Goal: Information Seeking & Learning: Check status

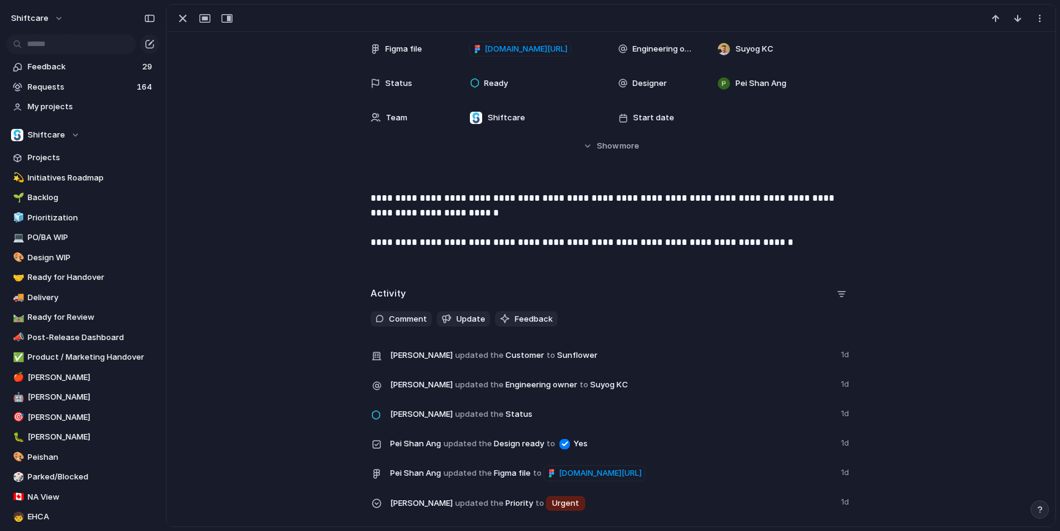
scroll to position [380, 0]
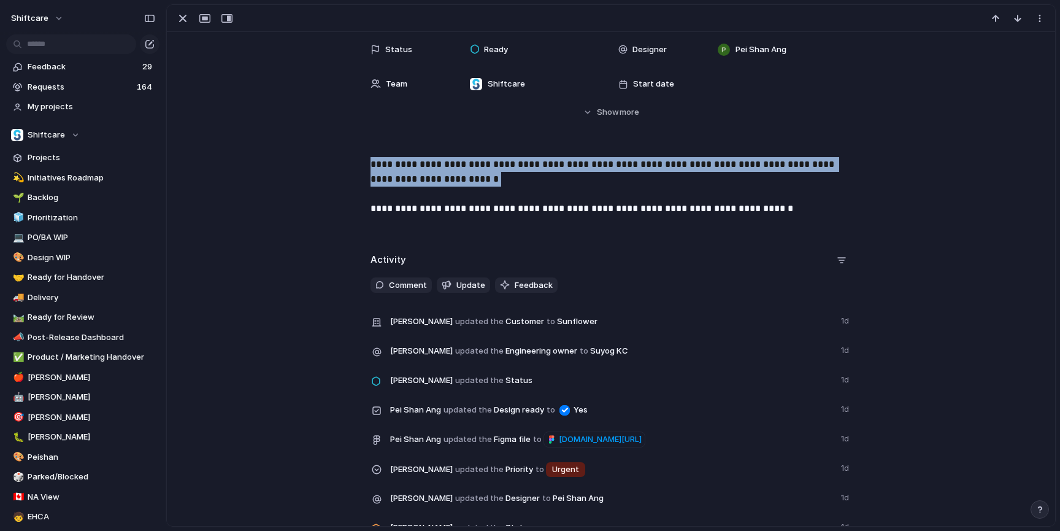
drag, startPoint x: 364, startPoint y: 168, endPoint x: 504, endPoint y: 190, distance: 142.2
click at [504, 190] on div "**********" at bounding box center [611, 196] width 859 height 79
click at [504, 190] on p "**********" at bounding box center [611, 186] width 481 height 59
drag, startPoint x: 450, startPoint y: 189, endPoint x: 465, endPoint y: 155, distance: 37.1
click at [465, 155] on div "**********" at bounding box center [611, 192] width 889 height 712
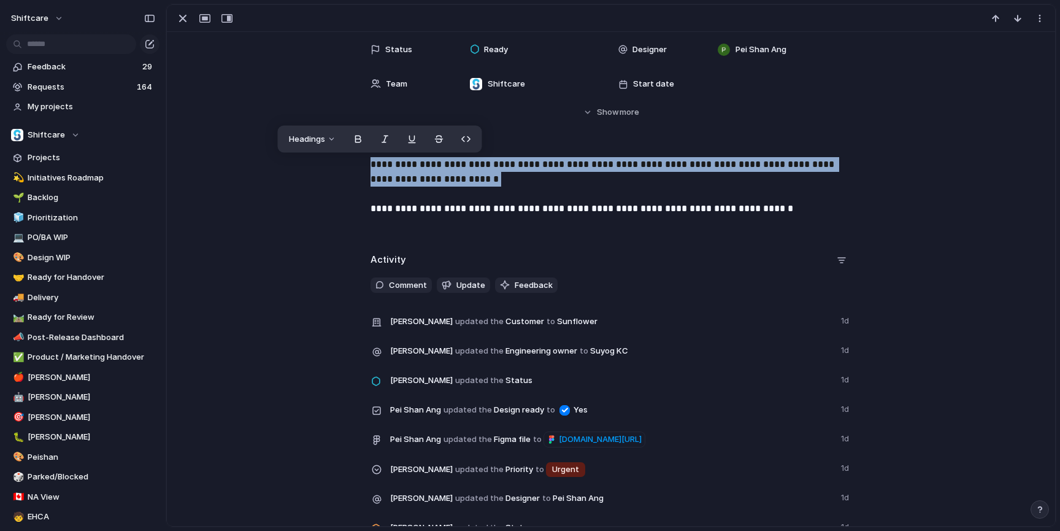
click at [460, 165] on p "**********" at bounding box center [611, 186] width 481 height 59
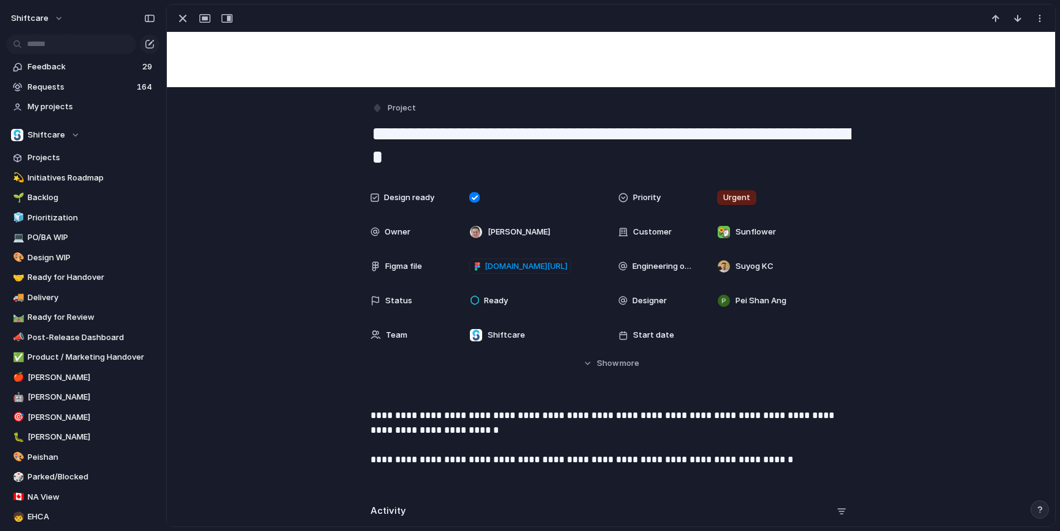
scroll to position [169, 0]
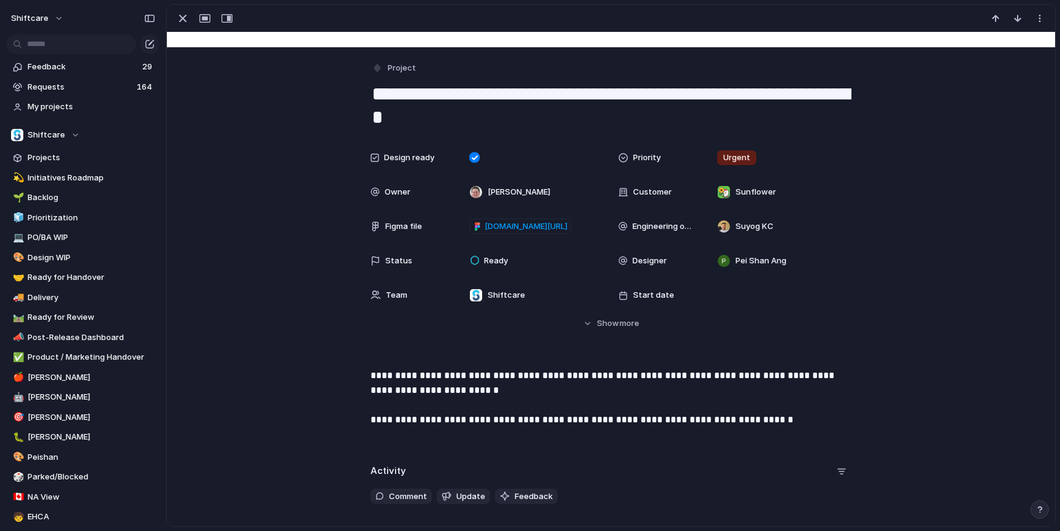
click at [543, 124] on textarea "**********" at bounding box center [611, 106] width 481 height 50
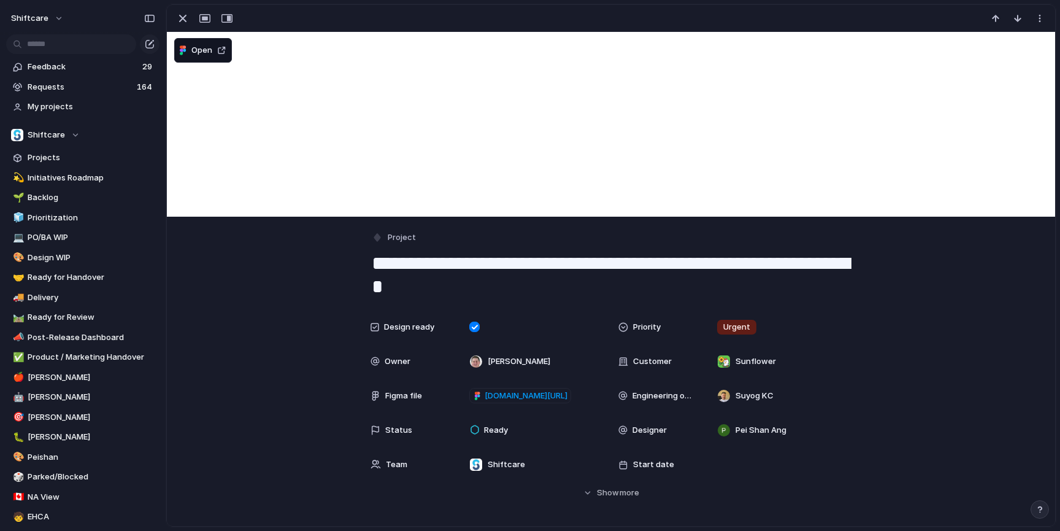
click at [287, 331] on div "Design ready Priority Urgent Owner [PERSON_NAME] Customer Sunflower Figma file …" at bounding box center [611, 407] width 859 height 184
click at [185, 12] on div "button" at bounding box center [182, 18] width 15 height 15
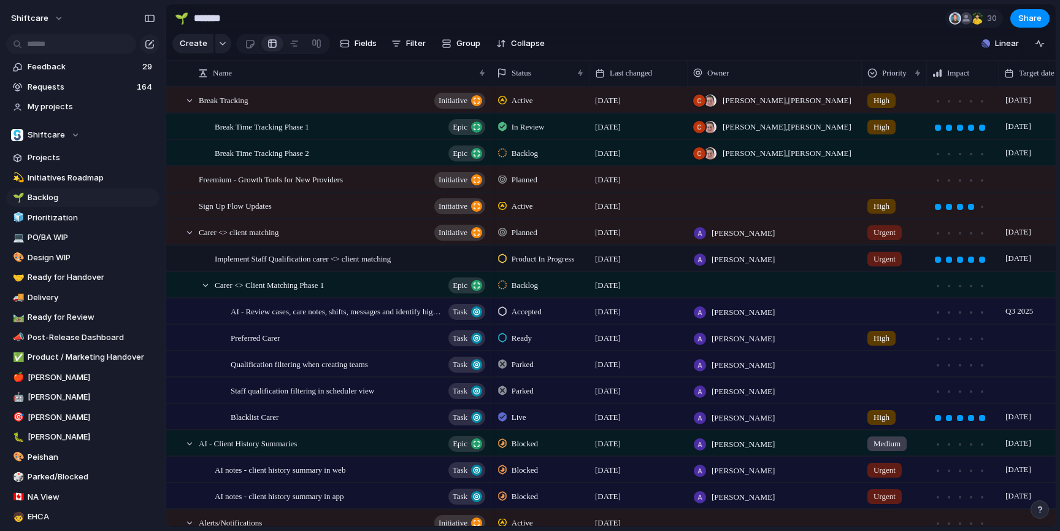
click at [614, 20] on section "🌱 ******* 30 Share" at bounding box center [611, 18] width 890 height 28
click at [646, 32] on section "Create Fields Filter Group Zoom Collapse Linear" at bounding box center [611, 45] width 890 height 29
click at [188, 97] on div at bounding box center [189, 100] width 11 height 11
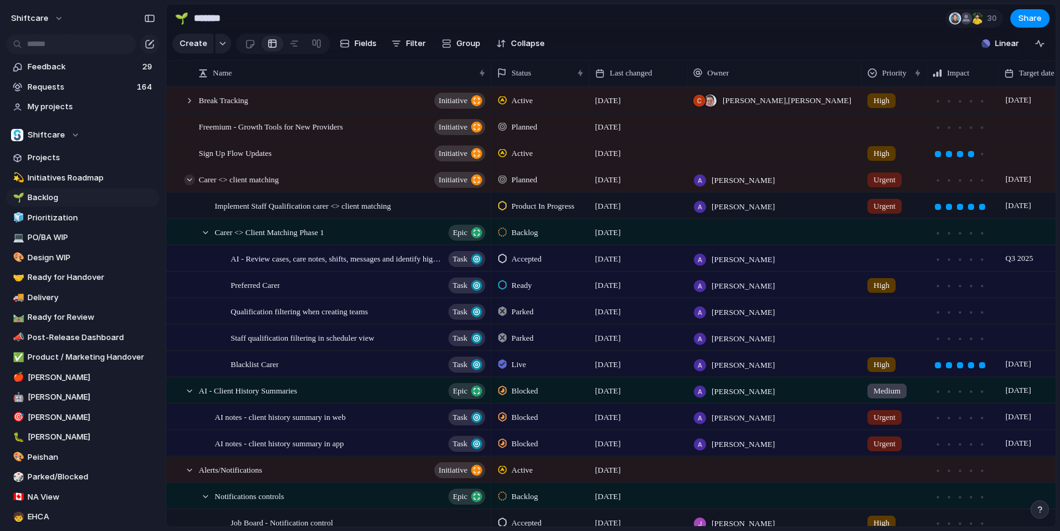
click at [191, 183] on div at bounding box center [189, 179] width 11 height 11
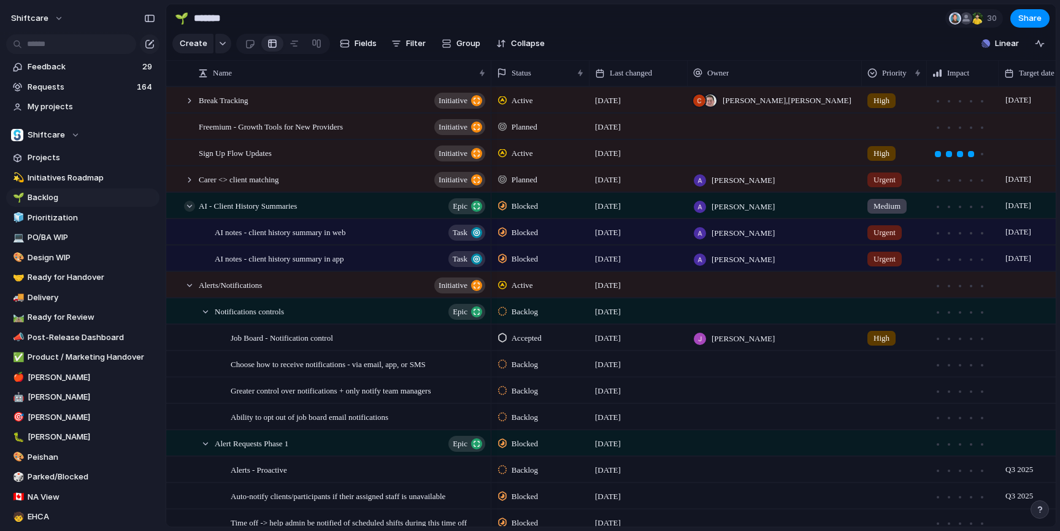
click at [189, 209] on div at bounding box center [189, 206] width 11 height 11
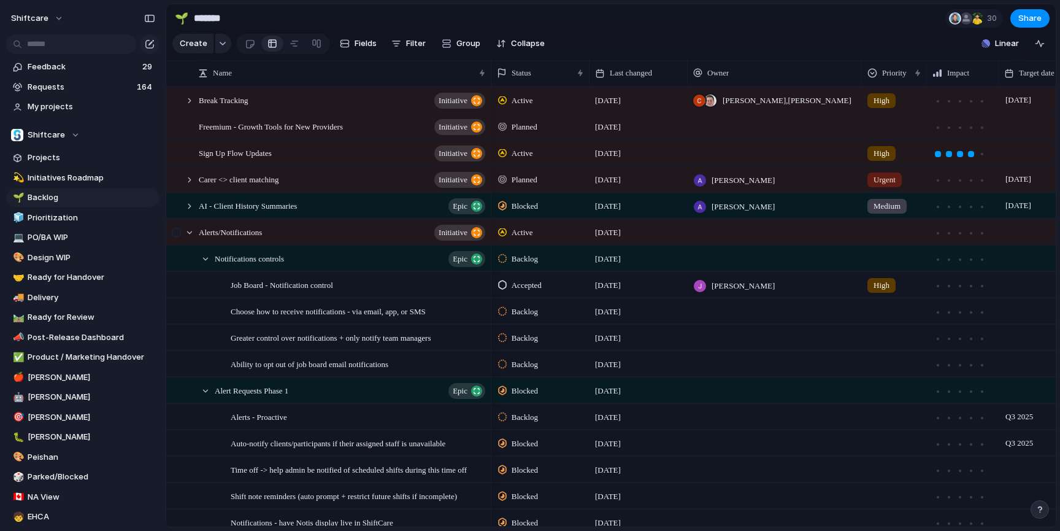
click at [188, 239] on div at bounding box center [178, 236] width 22 height 33
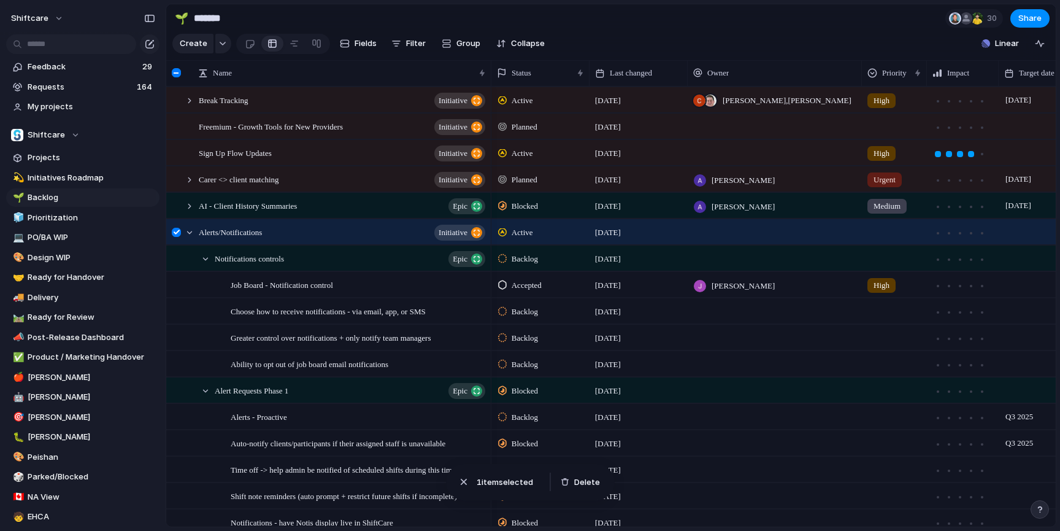
click at [180, 235] on div at bounding box center [176, 232] width 9 height 9
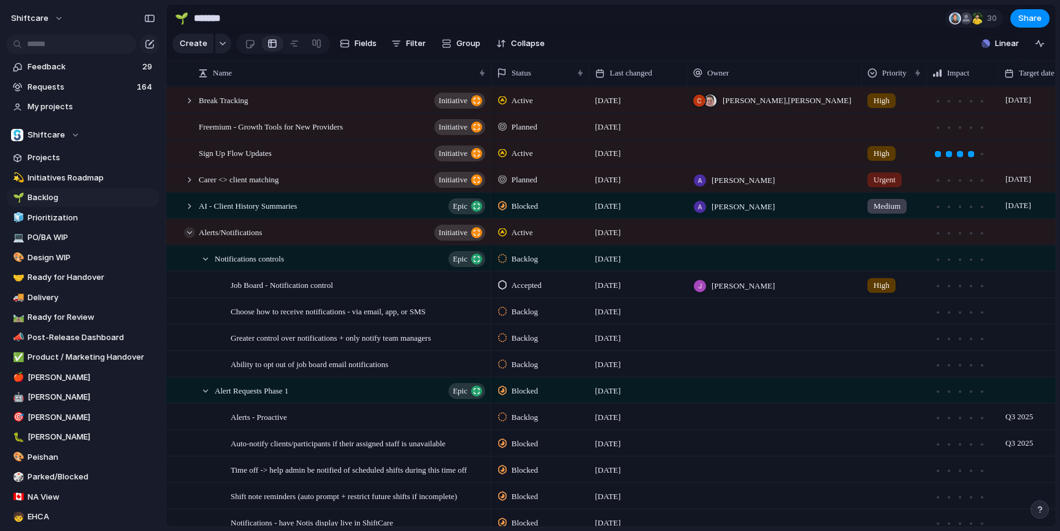
click at [186, 234] on div at bounding box center [189, 232] width 11 height 11
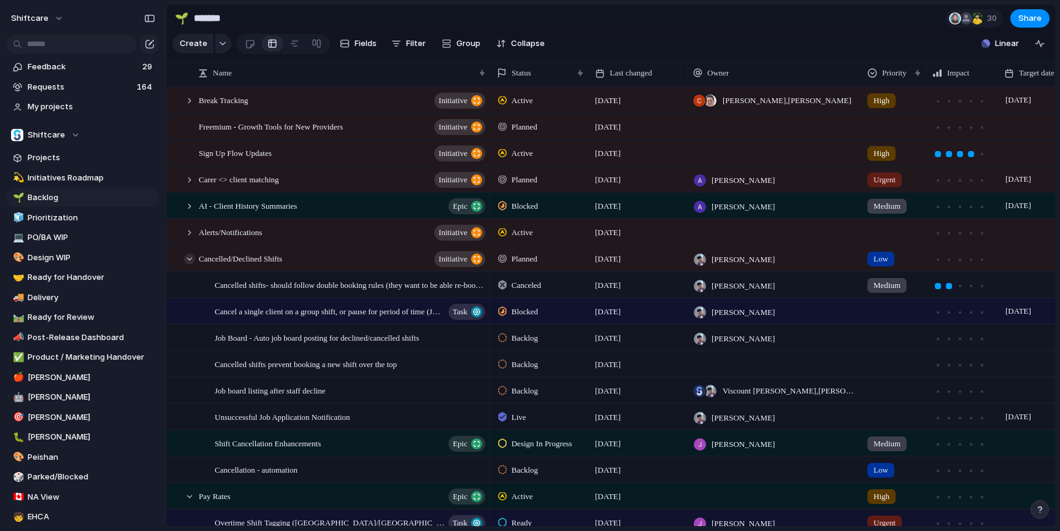
click at [188, 253] on div at bounding box center [189, 258] width 11 height 11
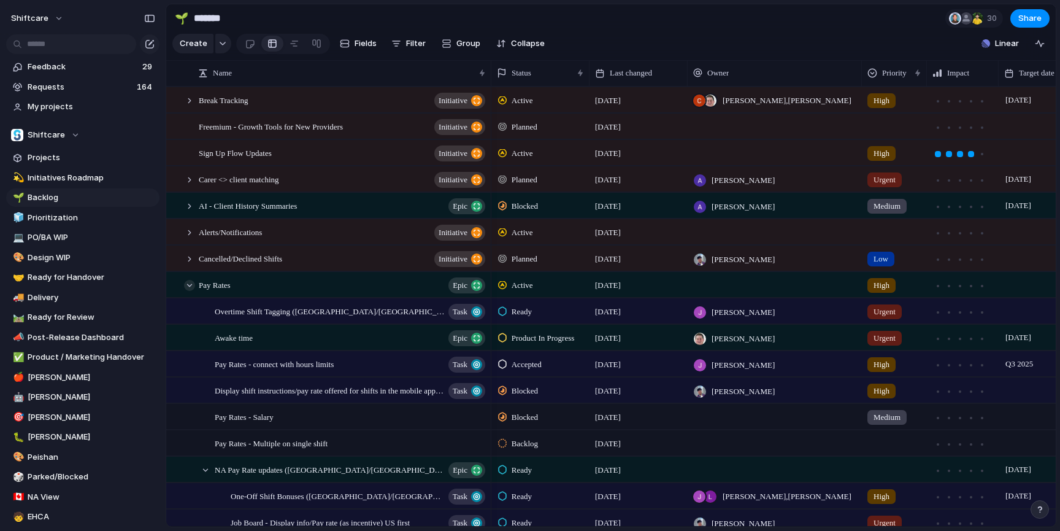
click at [191, 280] on div at bounding box center [189, 285] width 11 height 11
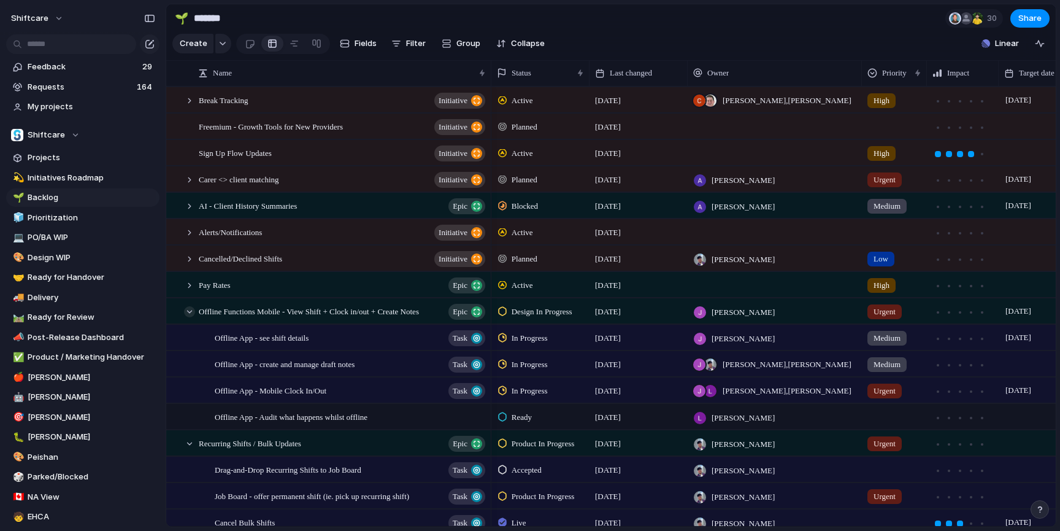
click at [192, 309] on div at bounding box center [189, 311] width 11 height 11
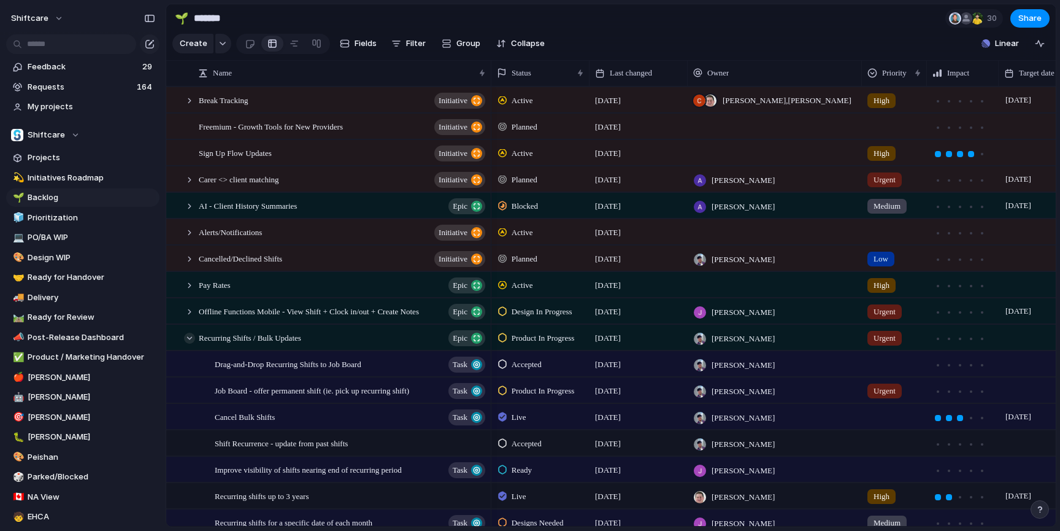
click at [188, 339] on div at bounding box center [189, 338] width 11 height 11
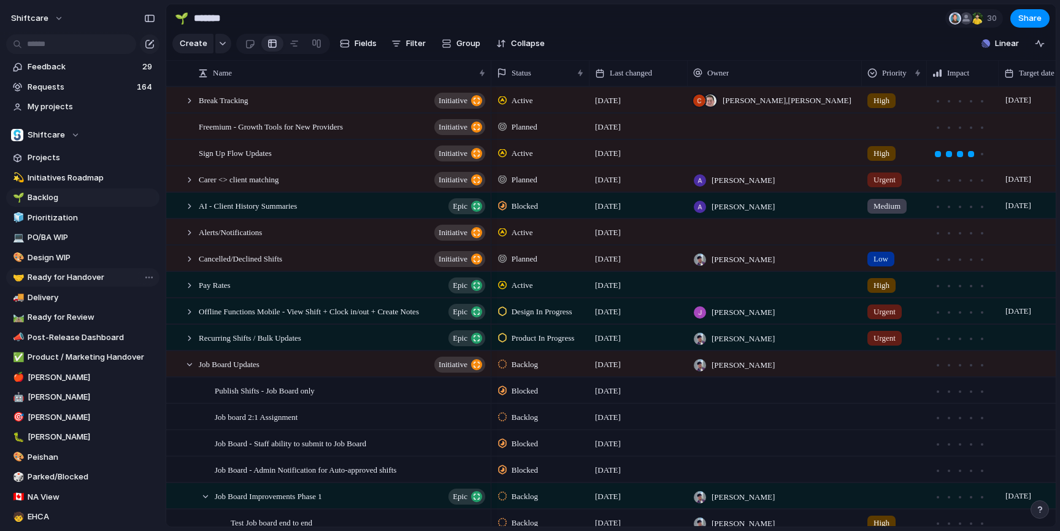
click at [81, 278] on span "Ready for Handover" at bounding box center [92, 277] width 128 height 12
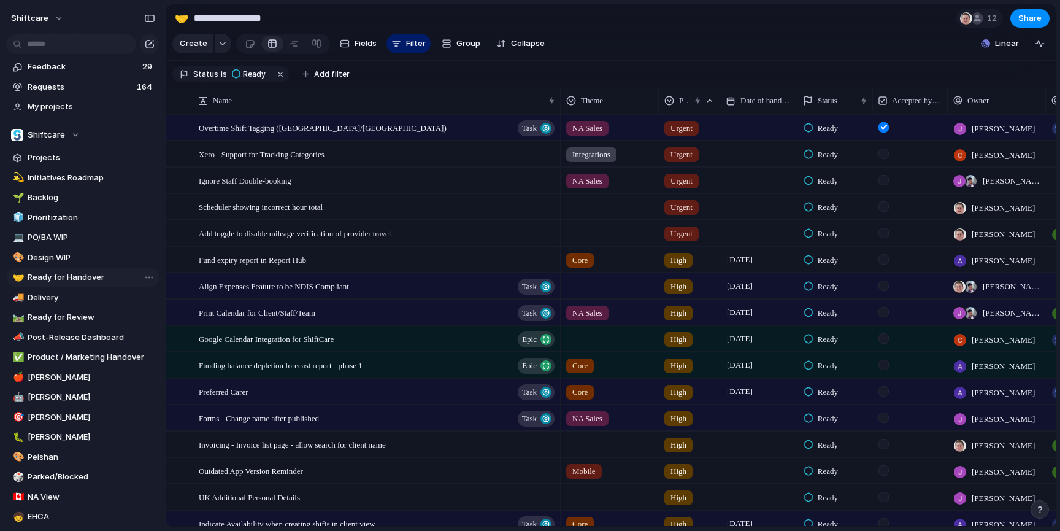
type input "**********"
click at [329, 71] on span "Add filter" at bounding box center [332, 74] width 36 height 11
type input "***"
click at [415, 117] on span "Accepted by Engineering" at bounding box center [399, 113] width 97 height 12
click at [360, 115] on li "Yes" at bounding box center [381, 114] width 100 height 20
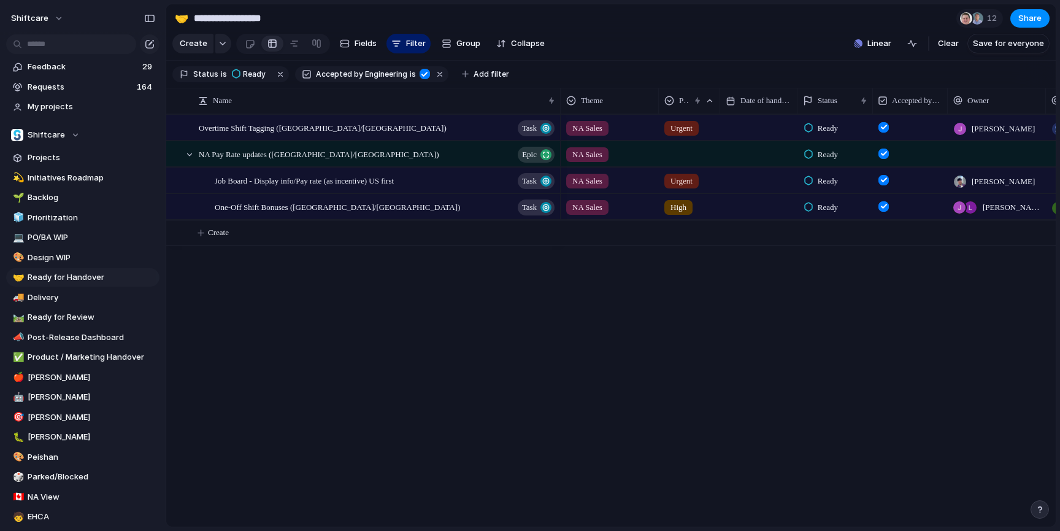
drag, startPoint x: 523, startPoint y: 306, endPoint x: 461, endPoint y: 258, distance: 77.4
click at [523, 306] on div "Yes No" at bounding box center [530, 265] width 1060 height 531
click at [433, 71] on button "button" at bounding box center [441, 74] width 16 height 16
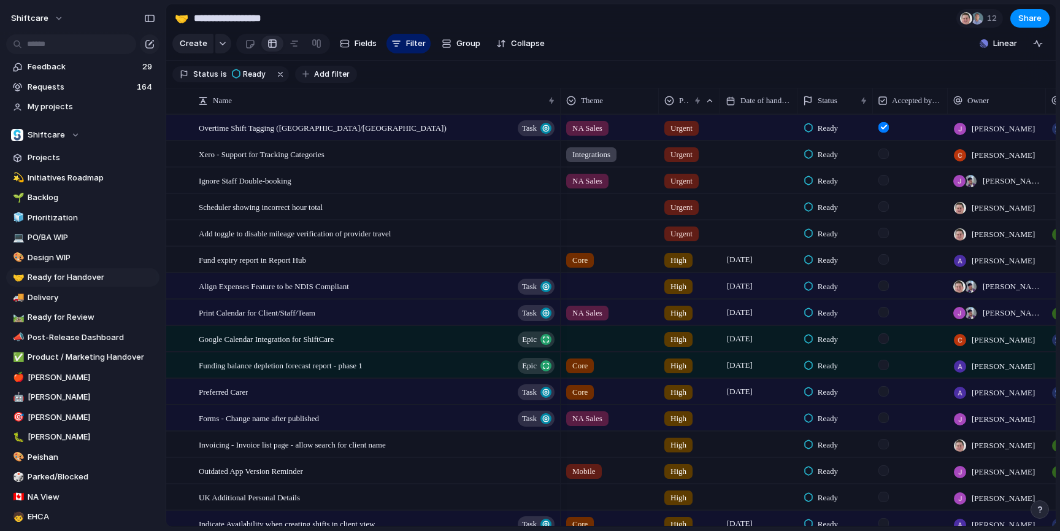
click at [340, 73] on span "Add filter" at bounding box center [332, 74] width 36 height 11
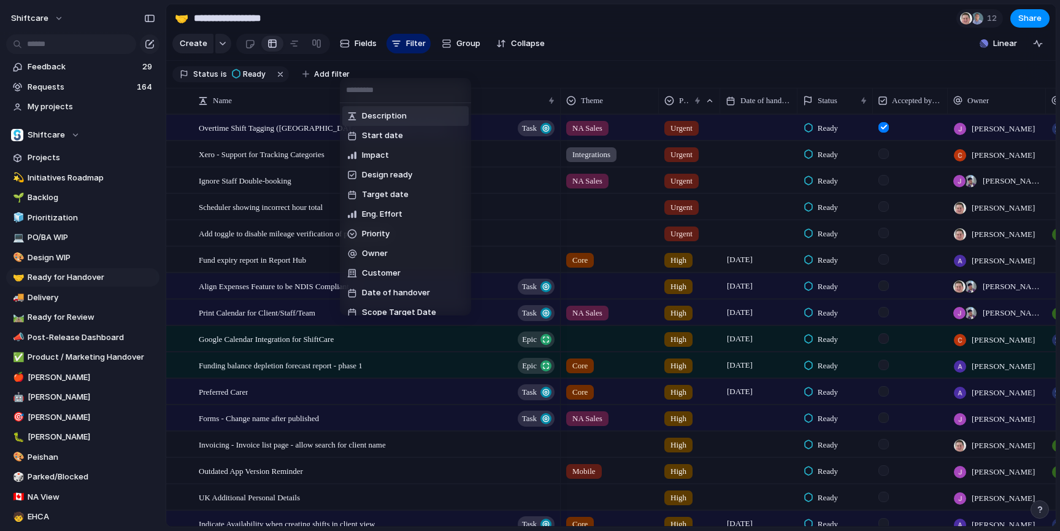
click at [681, 67] on div "Description Start date Impact Design ready Target date Eng. Effort Priority Own…" at bounding box center [530, 265] width 1060 height 531
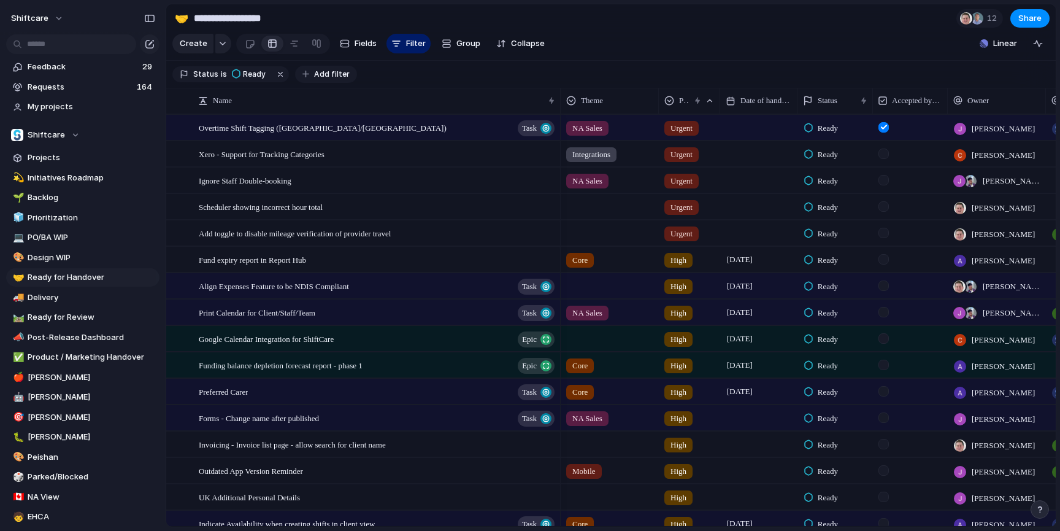
click at [314, 71] on span "Add filter" at bounding box center [332, 74] width 36 height 11
click at [449, 75] on div "Description Start date Impact Design ready Target date Eng. Effort Priority Own…" at bounding box center [530, 265] width 1060 height 531
click at [449, 75] on section "Status is Ready Add filter" at bounding box center [611, 75] width 890 height 28
drag, startPoint x: 368, startPoint y: 87, endPoint x: 355, endPoint y: 83, distance: 13.2
click at [368, 87] on section "Status is Ready Add filter" at bounding box center [611, 75] width 890 height 28
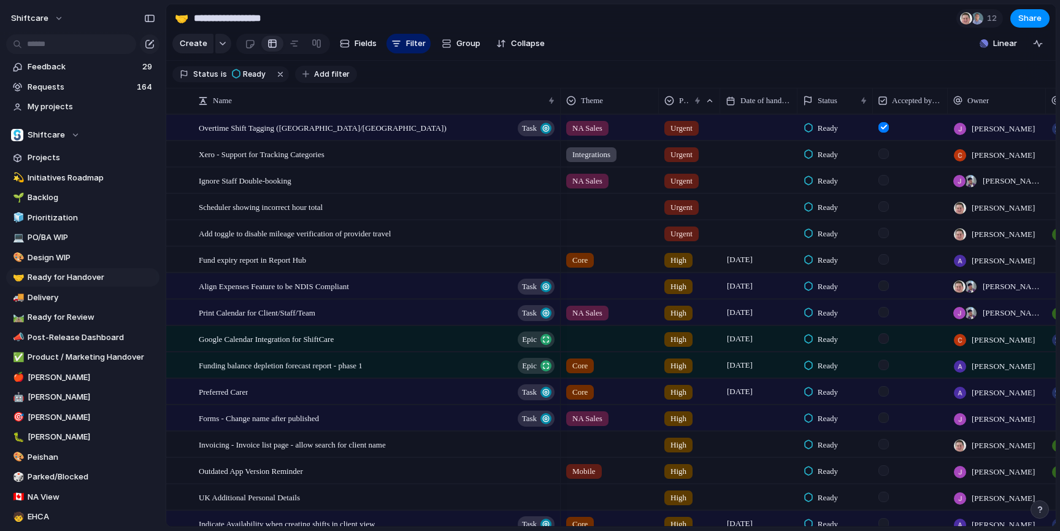
click at [344, 82] on div "Status is Ready Add filter" at bounding box center [264, 74] width 185 height 17
click at [679, 61] on section "Status is Ready Add filter" at bounding box center [611, 75] width 890 height 28
click at [395, 65] on section "Status is Ready Add filter" at bounding box center [611, 75] width 890 height 28
click at [693, 64] on section "Status is Ready Add filter" at bounding box center [611, 75] width 890 height 28
click at [465, 69] on section "Status is Ready Add filter" at bounding box center [611, 75] width 890 height 28
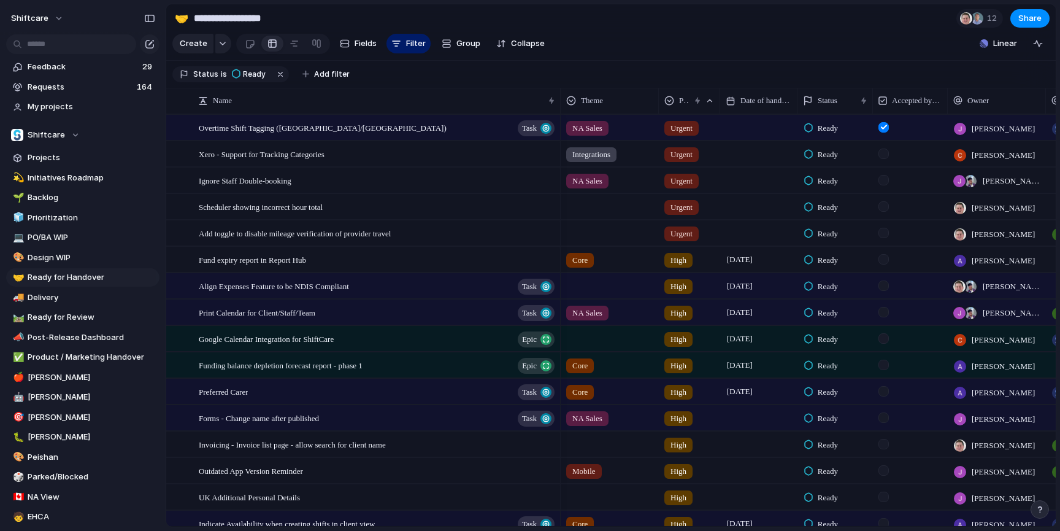
click at [463, 71] on section "Status is Ready Add filter" at bounding box center [611, 75] width 890 height 28
click at [912, 93] on div "Accepted by Engineering" at bounding box center [910, 101] width 69 height 20
click at [917, 68] on div "Modify Hide Sort ascending Sort descending" at bounding box center [530, 265] width 1060 height 531
click at [684, 75] on section "Status is Ready Add filter" at bounding box center [611, 75] width 890 height 28
click at [456, 82] on section "Status is Ready Add filter" at bounding box center [611, 75] width 890 height 28
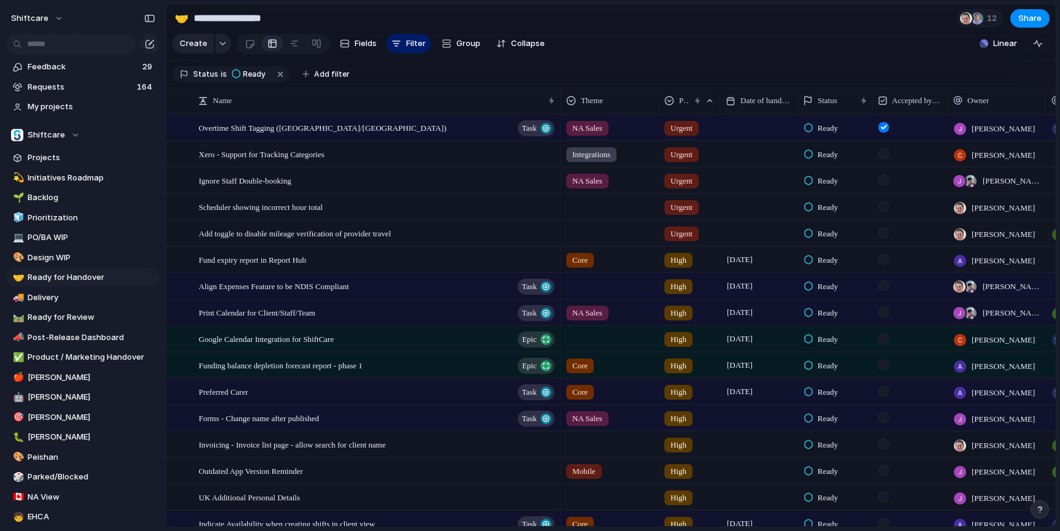
click at [364, 85] on section "Status is Ready Add filter" at bounding box center [611, 75] width 890 height 28
